Goal: Find specific page/section: Find specific page/section

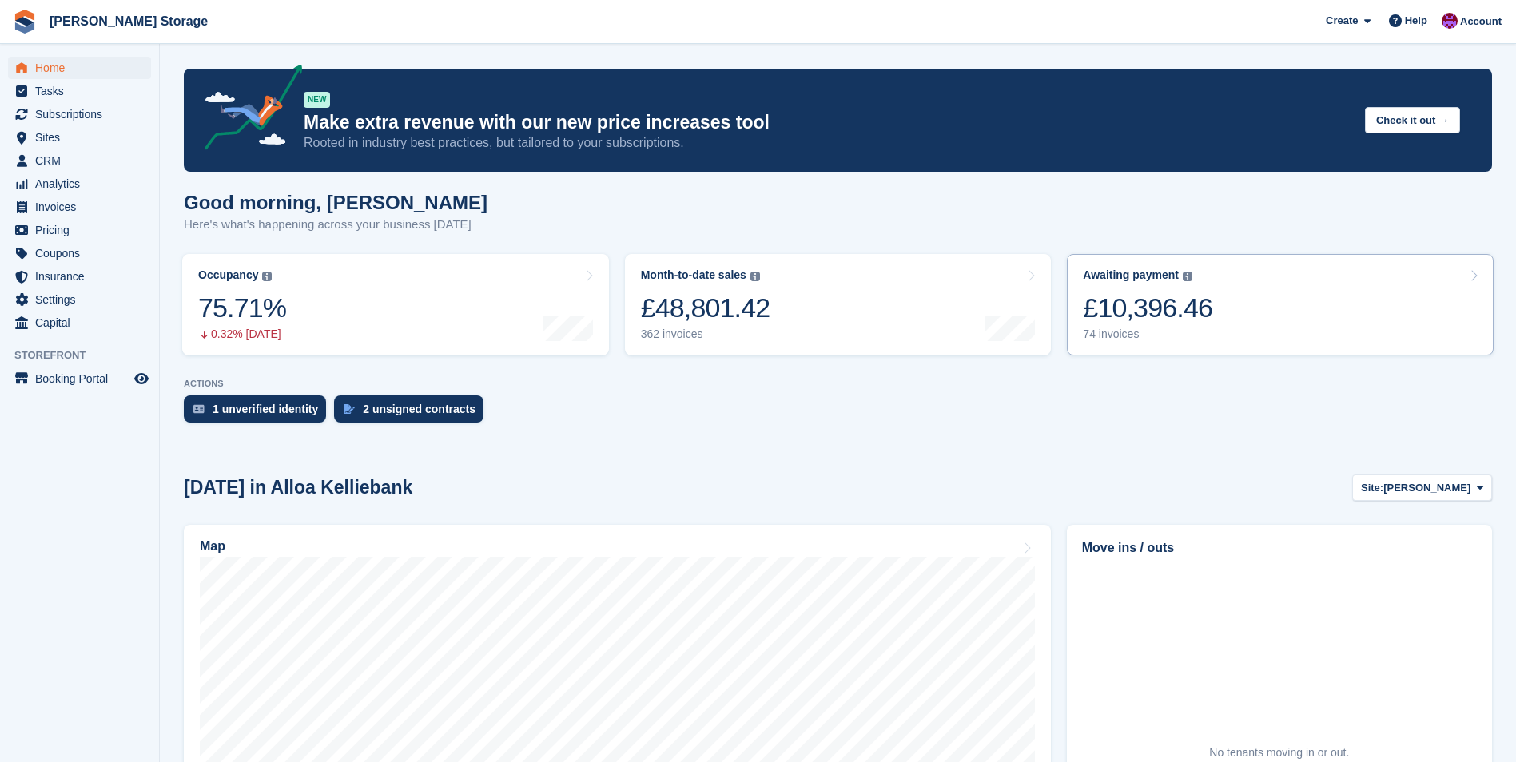
click at [1132, 300] on div "£10,396.46" at bounding box center [1147, 308] width 129 height 33
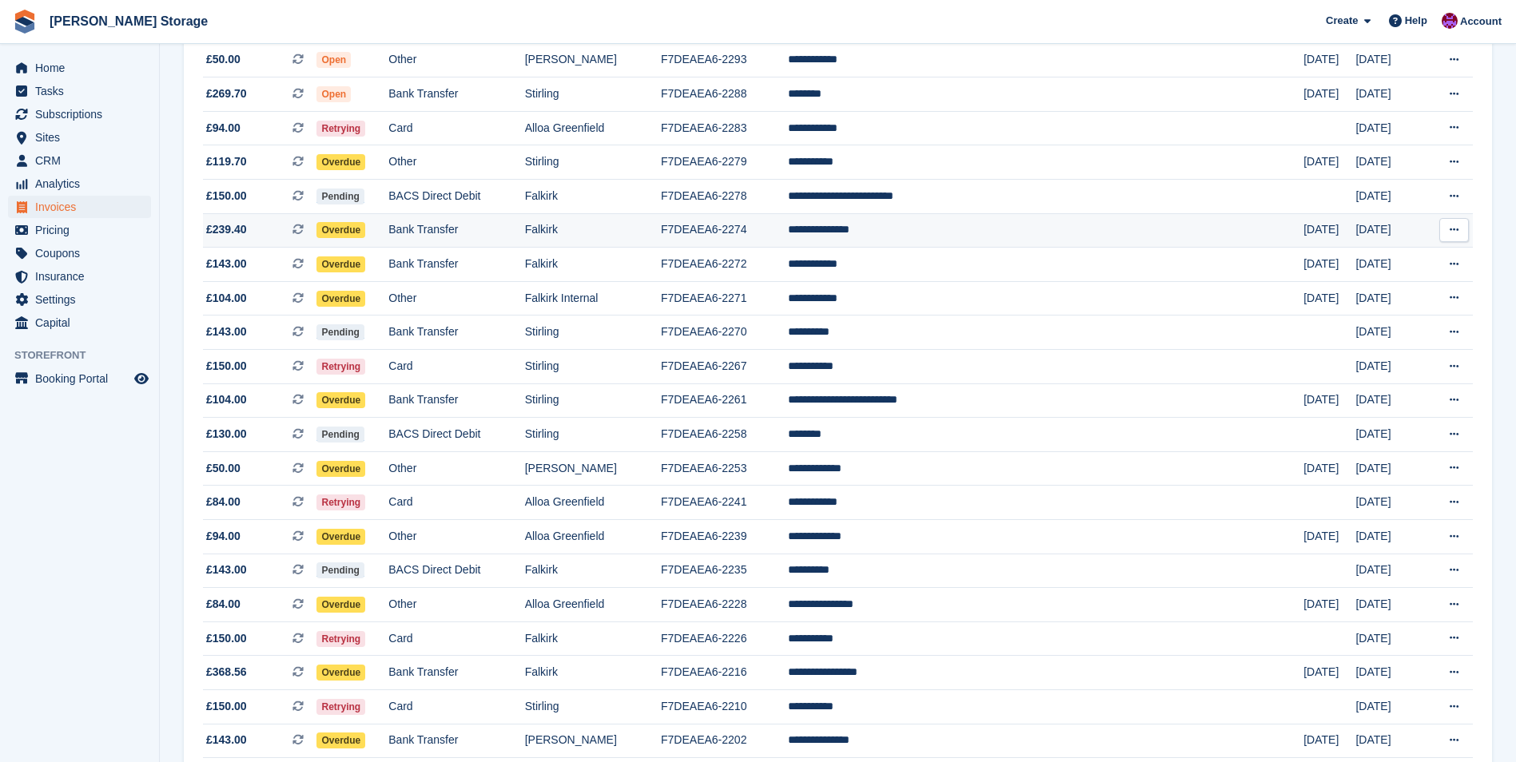
scroll to position [240, 0]
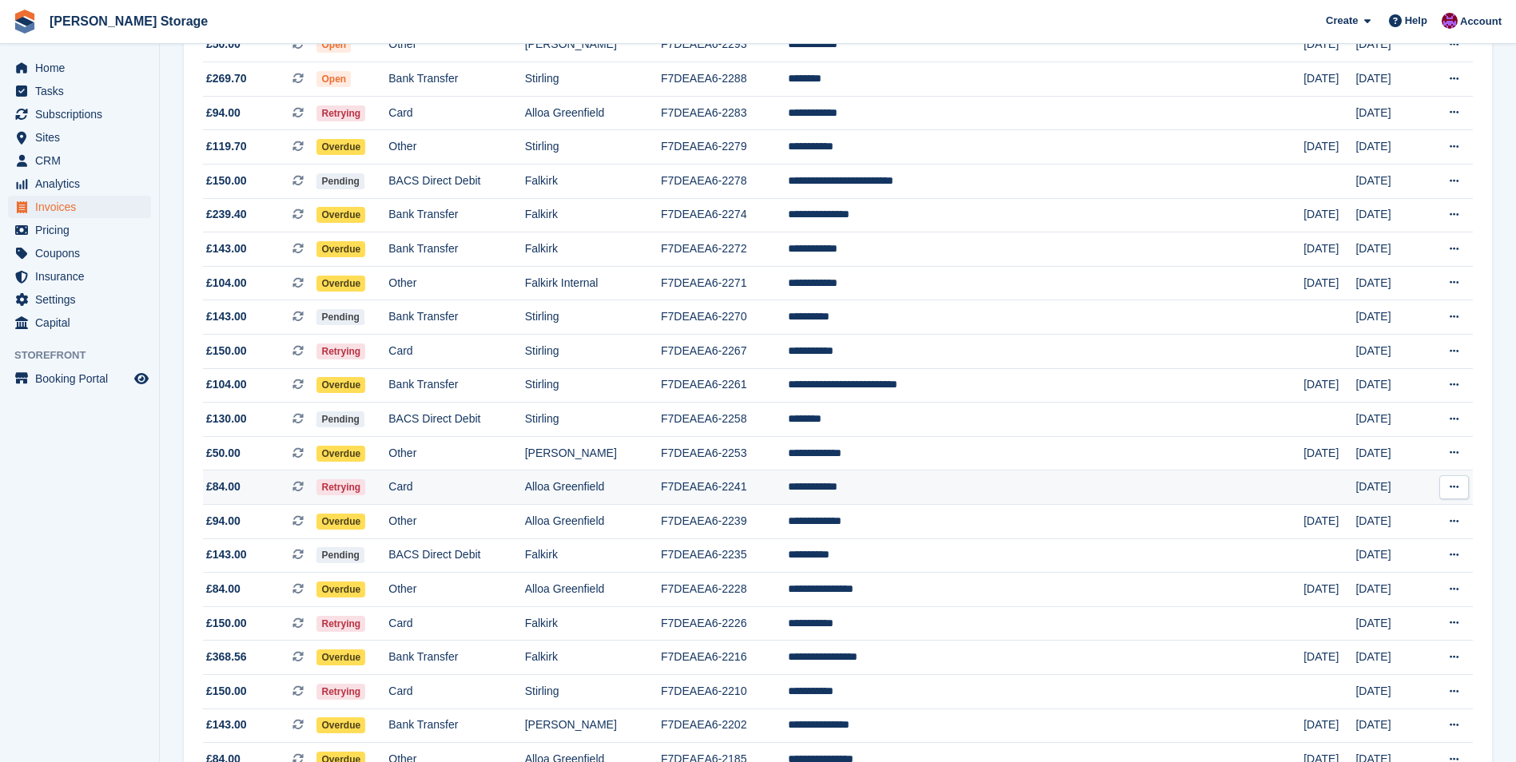
click at [969, 492] on td "**********" at bounding box center [1045, 488] width 515 height 34
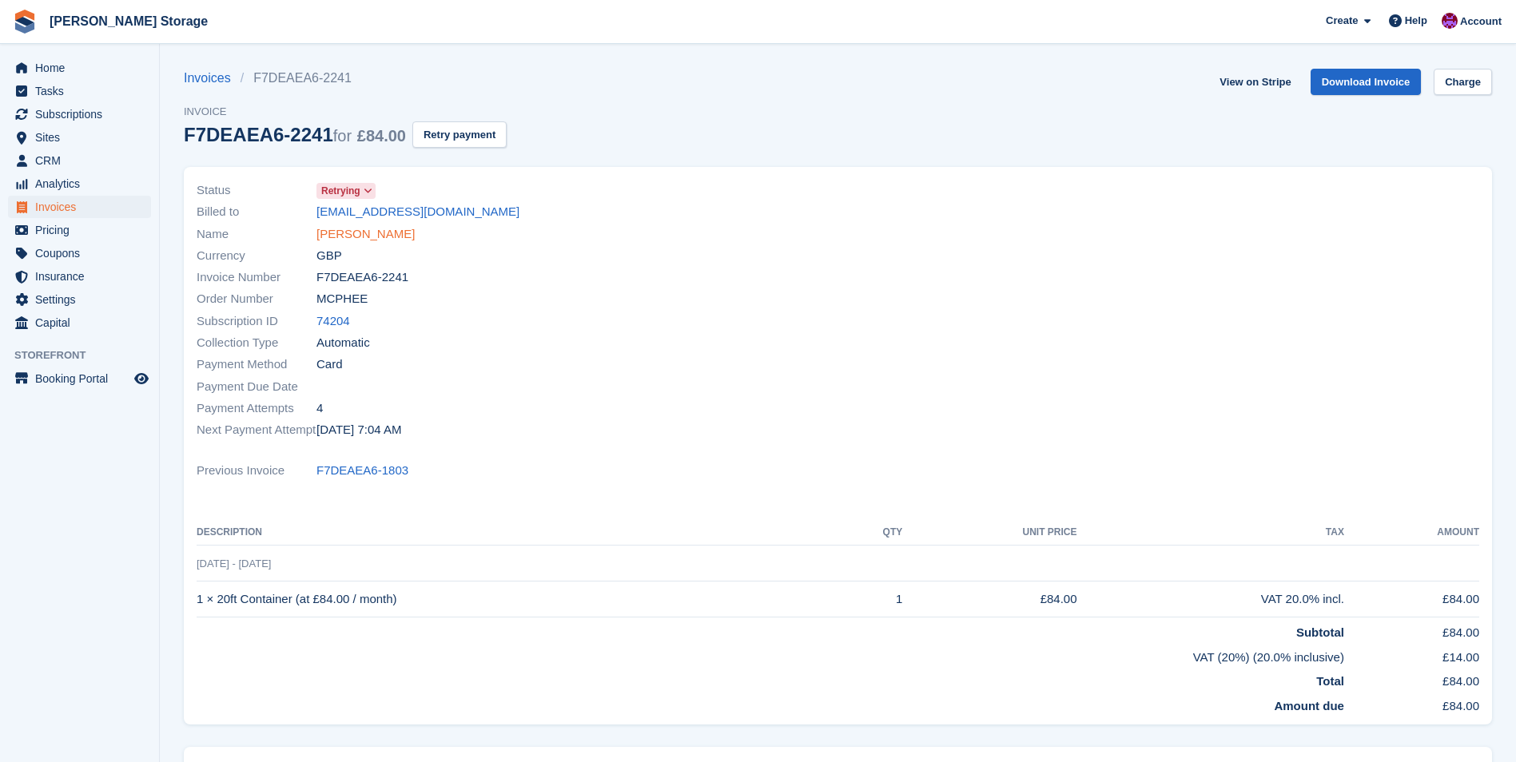
click at [356, 234] on link "[PERSON_NAME]" at bounding box center [365, 234] width 98 height 18
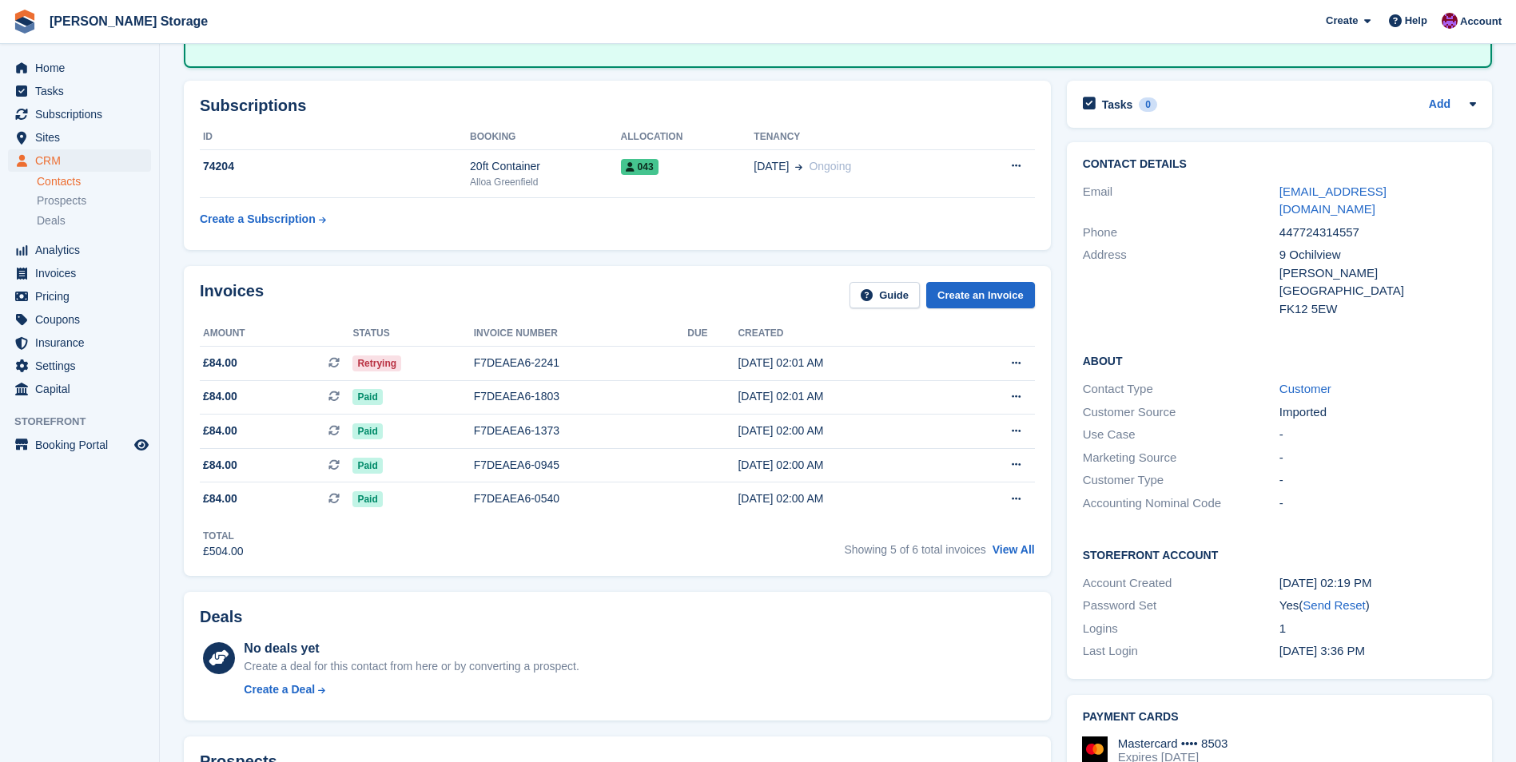
scroll to position [160, 0]
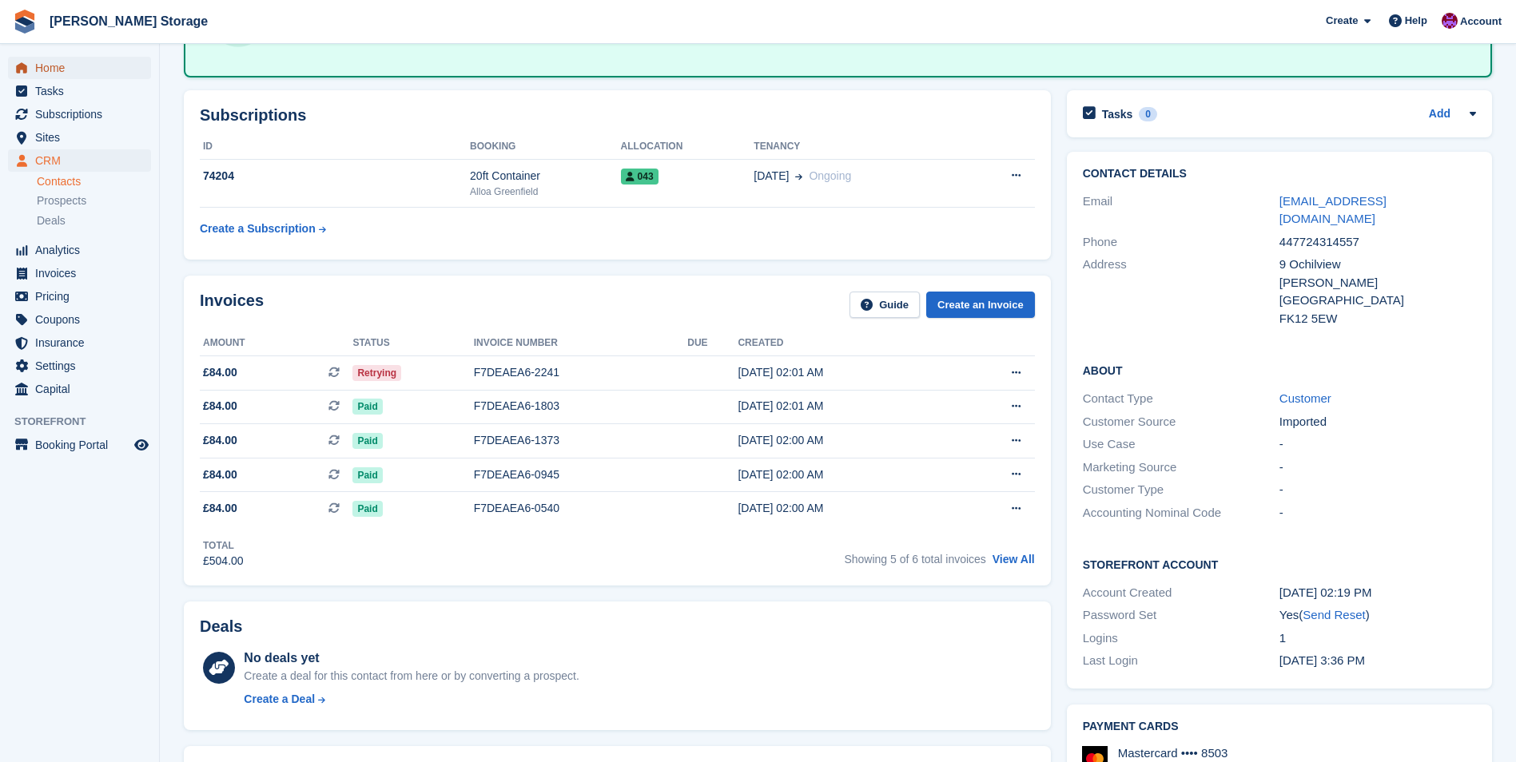
click at [56, 66] on span "Home" at bounding box center [83, 68] width 96 height 22
